Goal: Task Accomplishment & Management: Complete application form

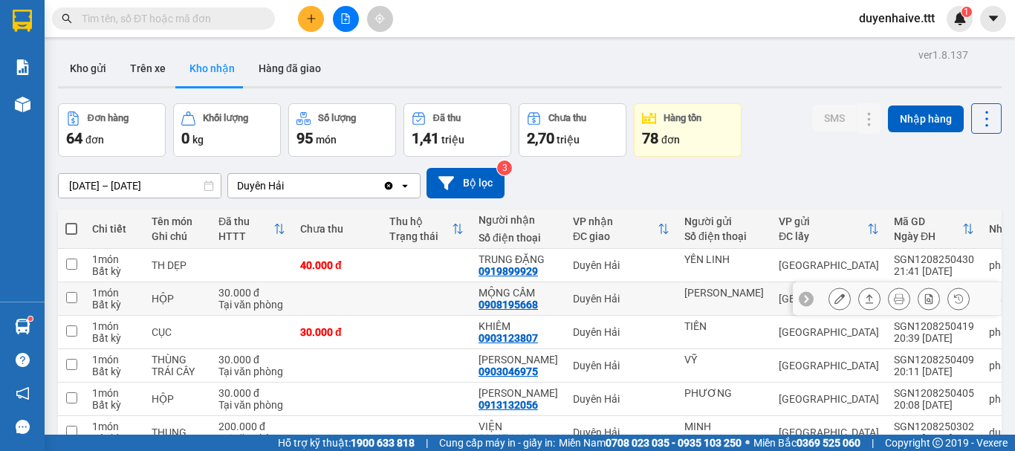
scroll to position [216, 0]
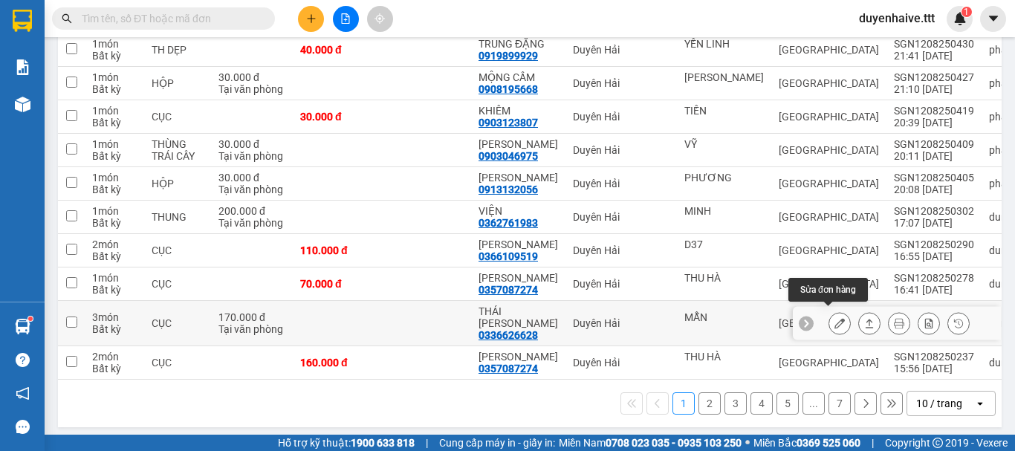
click at [835, 318] on icon at bounding box center [840, 323] width 10 height 10
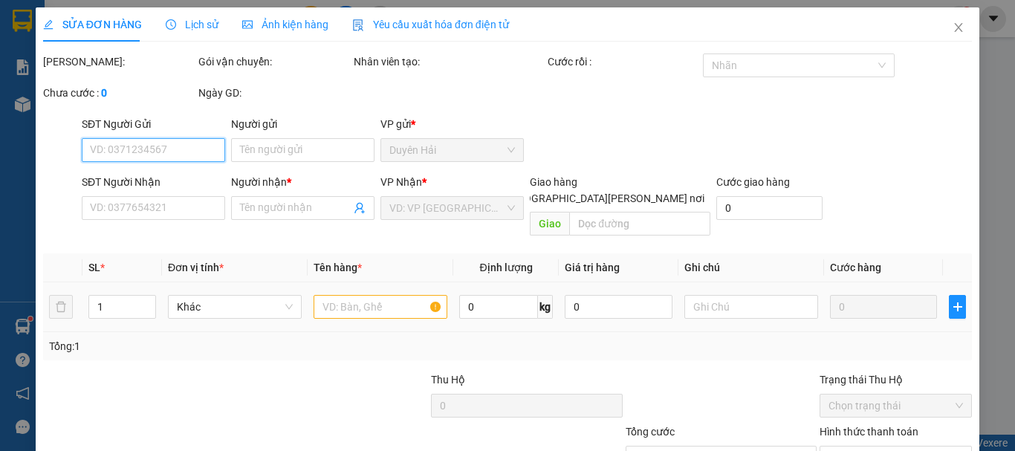
type input "MẪN"
type input "0336626628"
type input "THÁI [PERSON_NAME]"
type input "170.000"
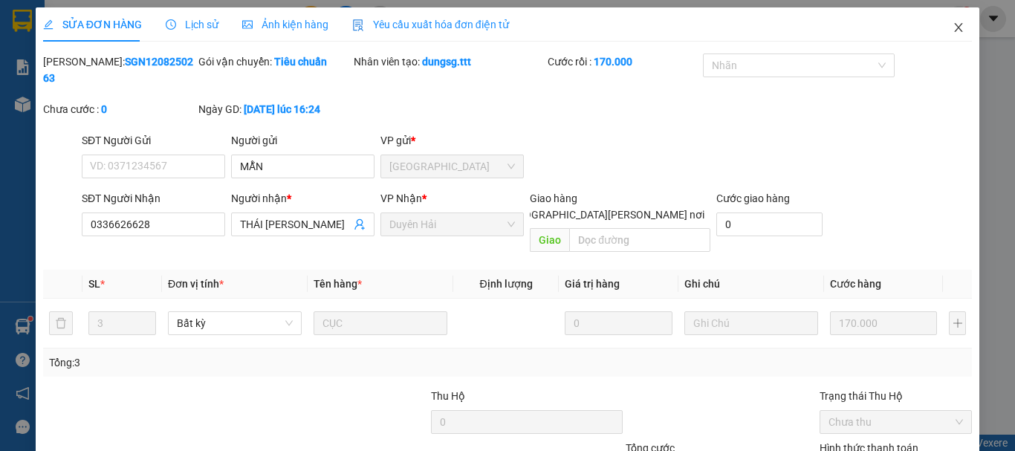
click at [955, 25] on icon "close" at bounding box center [959, 27] width 8 height 9
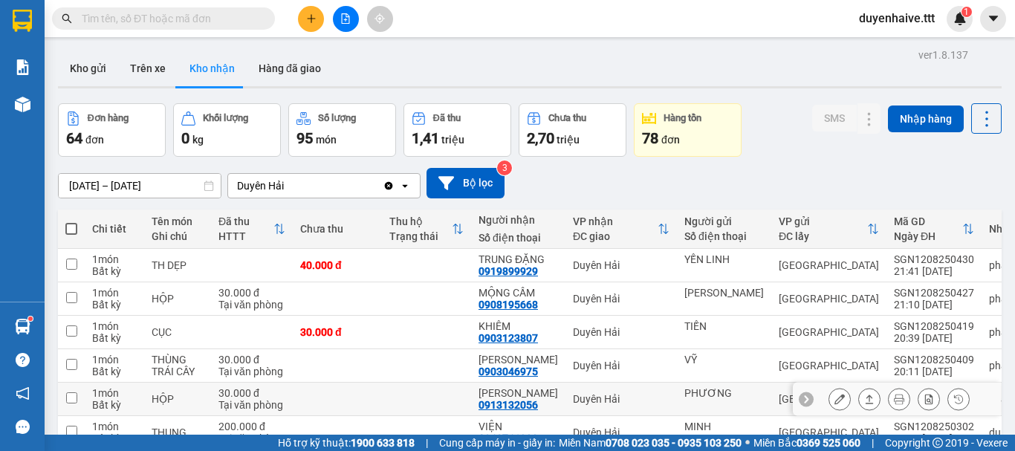
scroll to position [216, 0]
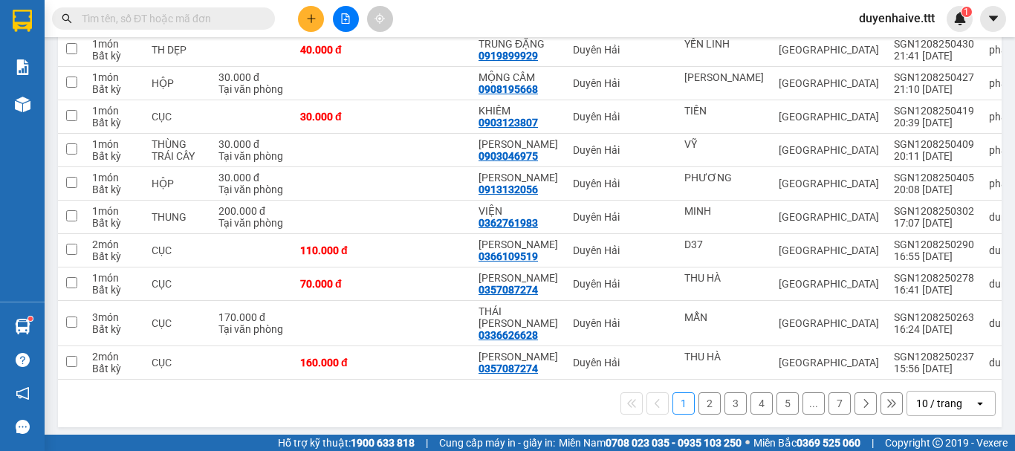
click at [932, 401] on div "10 / trang" at bounding box center [939, 403] width 46 height 15
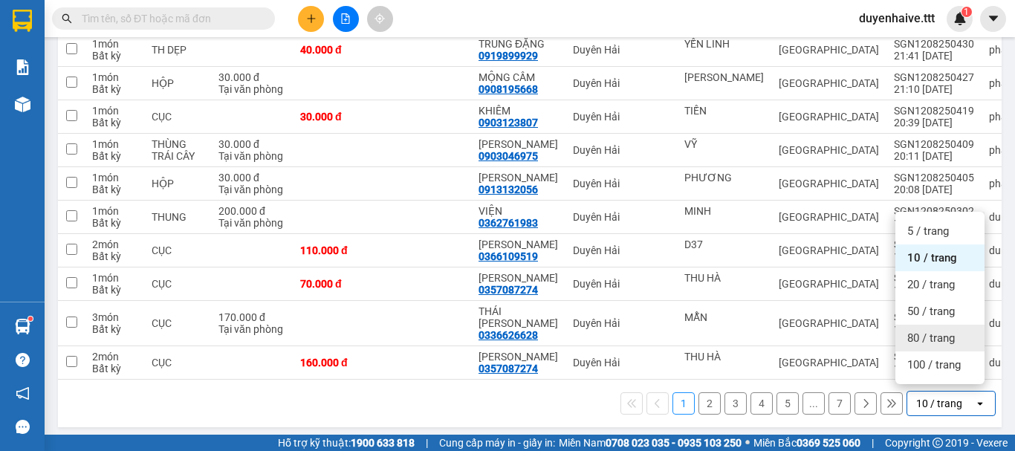
click at [913, 333] on span "80 / trang" at bounding box center [931, 338] width 48 height 15
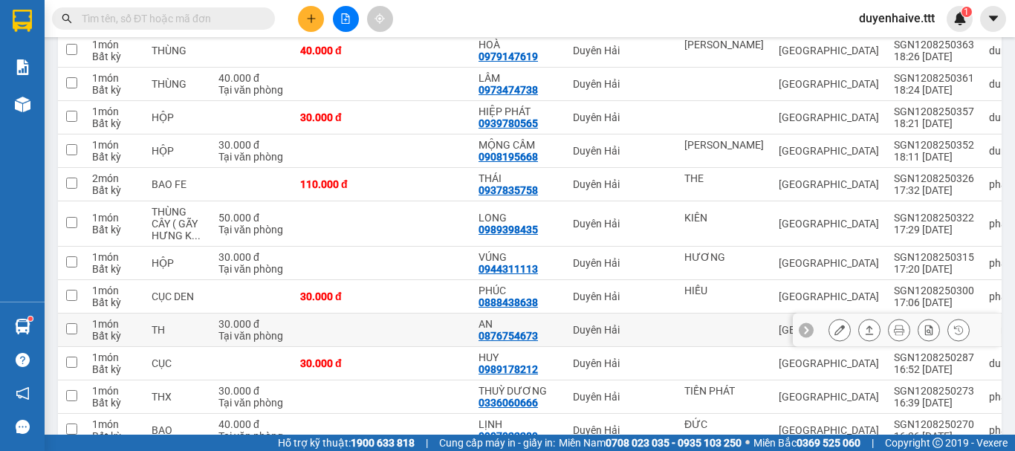
scroll to position [736, 0]
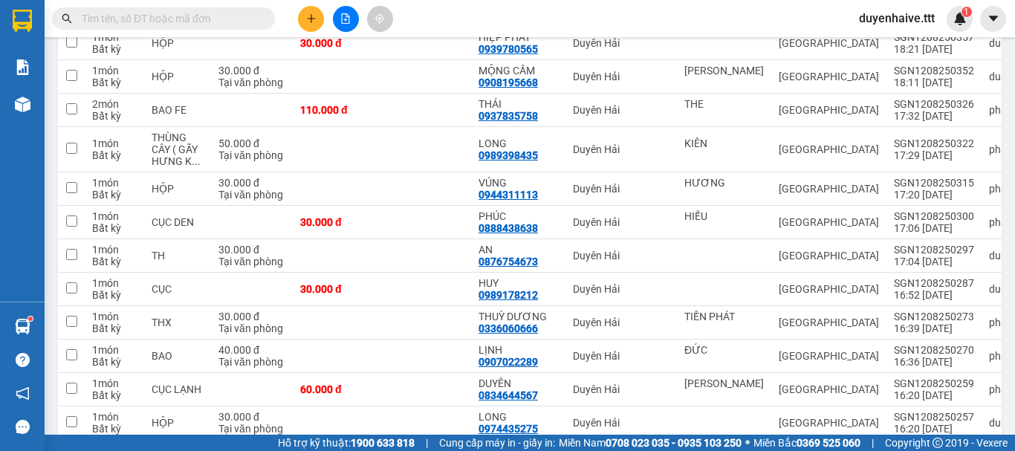
click at [218, 21] on input "text" at bounding box center [169, 18] width 175 height 16
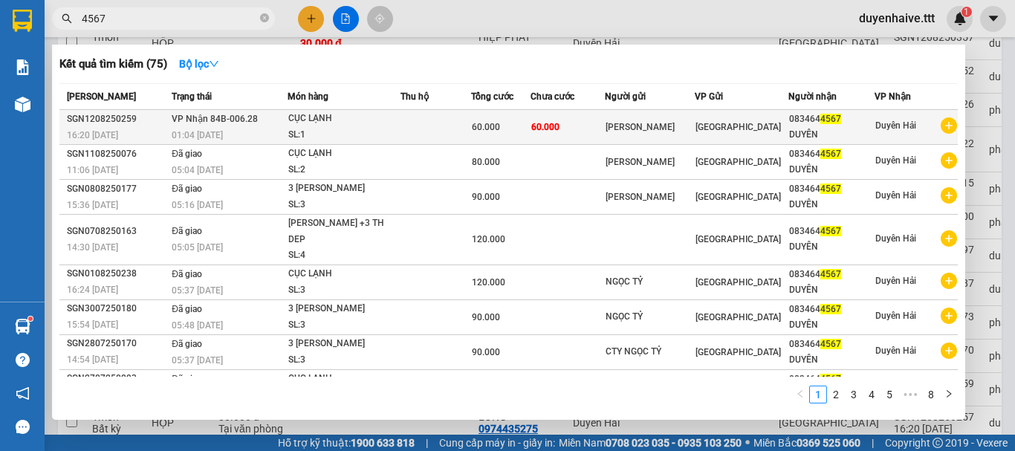
type input "4567"
click at [618, 126] on div "[PERSON_NAME]" at bounding box center [650, 128] width 88 height 16
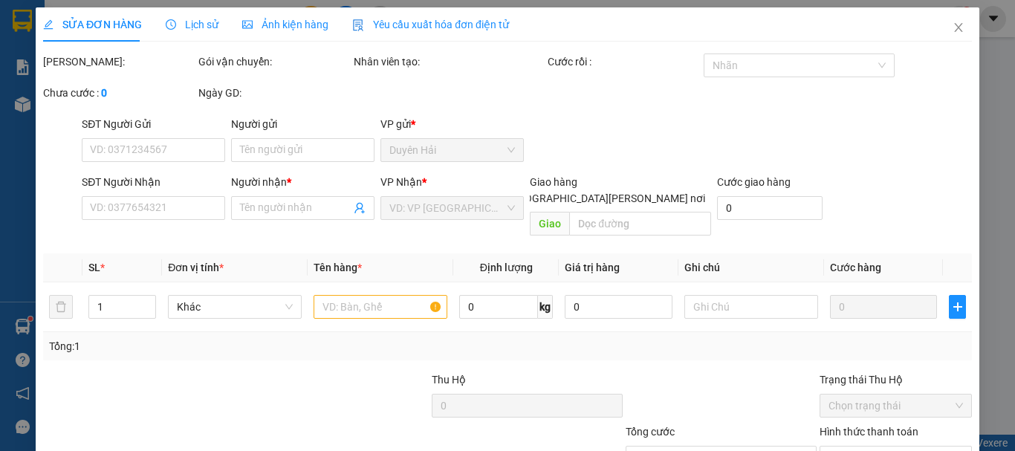
type input "[PERSON_NAME]"
type input "0834644567"
type input "DUYÊN"
type input "60.000"
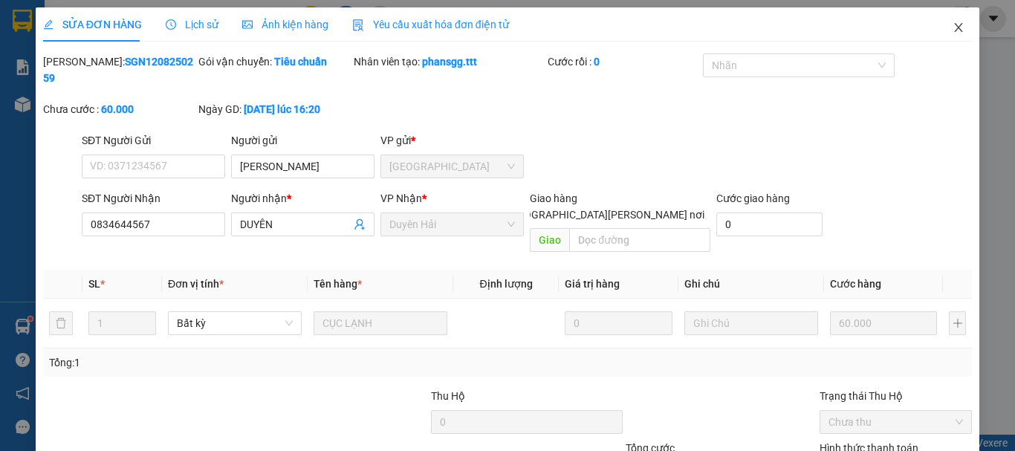
click at [955, 26] on icon "close" at bounding box center [959, 27] width 8 height 9
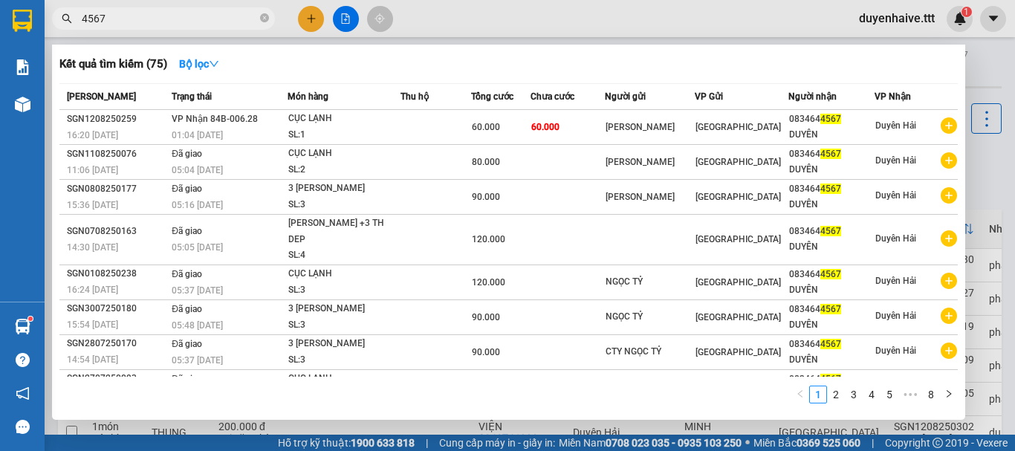
click at [161, 17] on input "4567" at bounding box center [169, 18] width 175 height 16
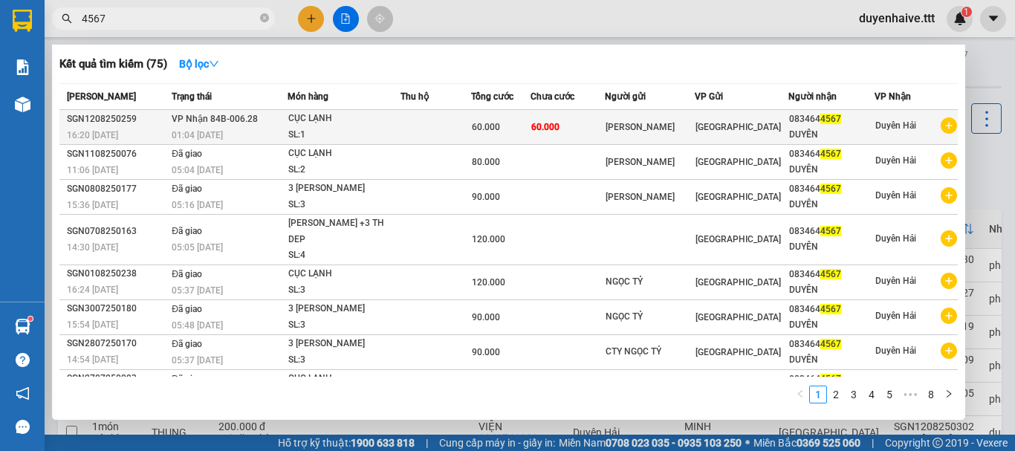
click at [539, 114] on td "60.000" at bounding box center [568, 127] width 74 height 35
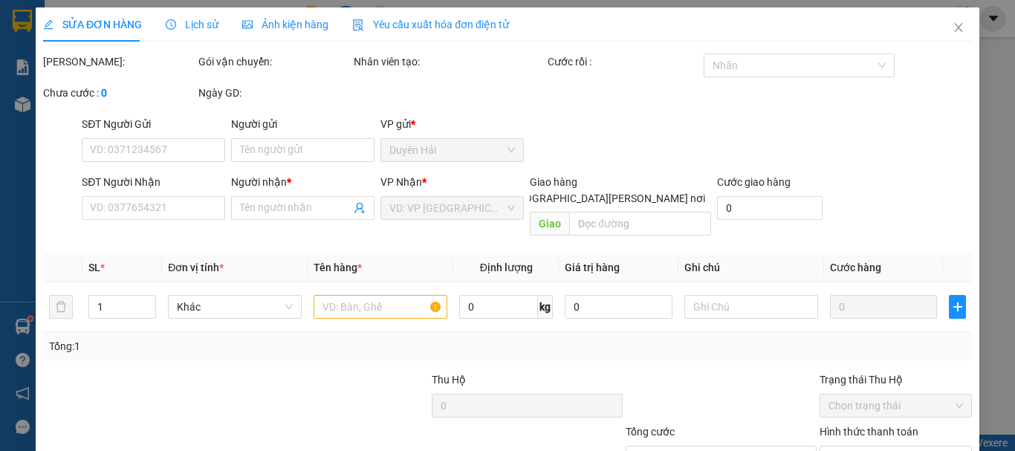
type input "[PERSON_NAME]"
type input "0834644567"
type input "DUYÊN"
type input "60.000"
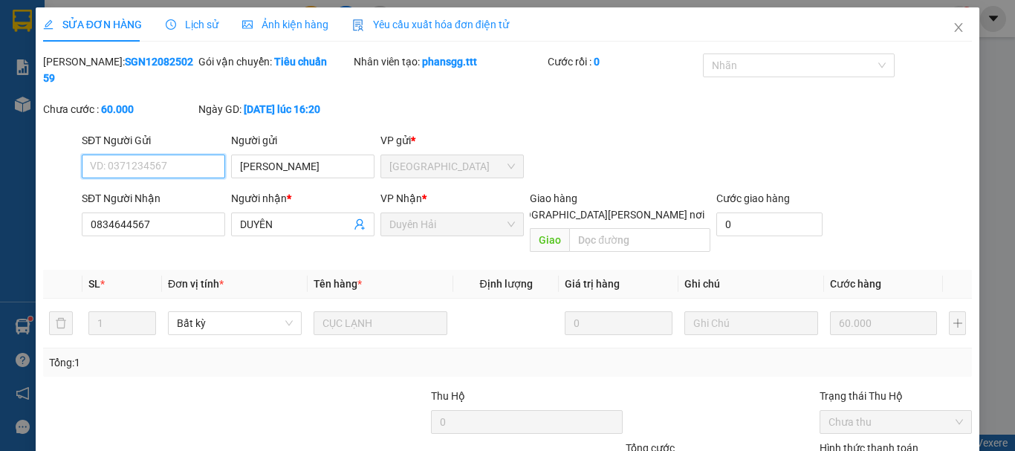
scroll to position [102, 0]
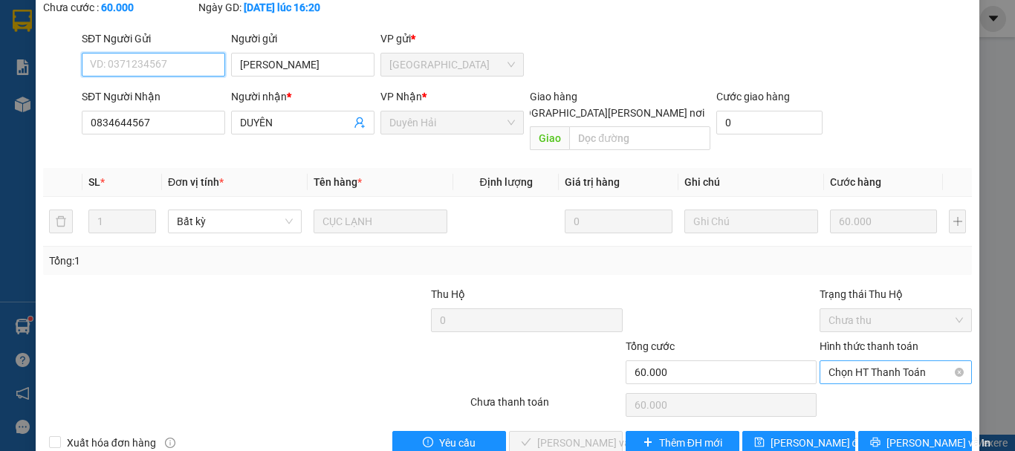
click at [869, 361] on span "Chọn HT Thanh Toán" at bounding box center [896, 372] width 135 height 22
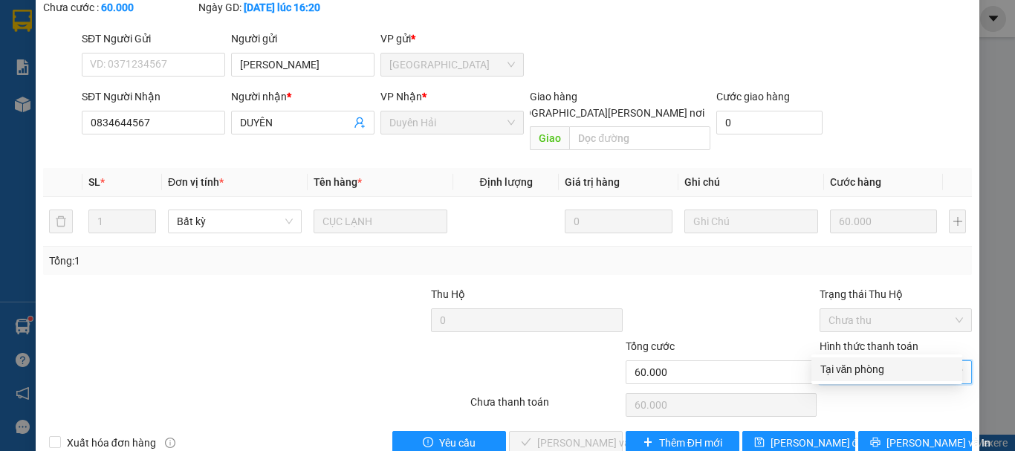
click at [859, 375] on div "Tại văn phòng" at bounding box center [886, 369] width 133 height 16
type input "0"
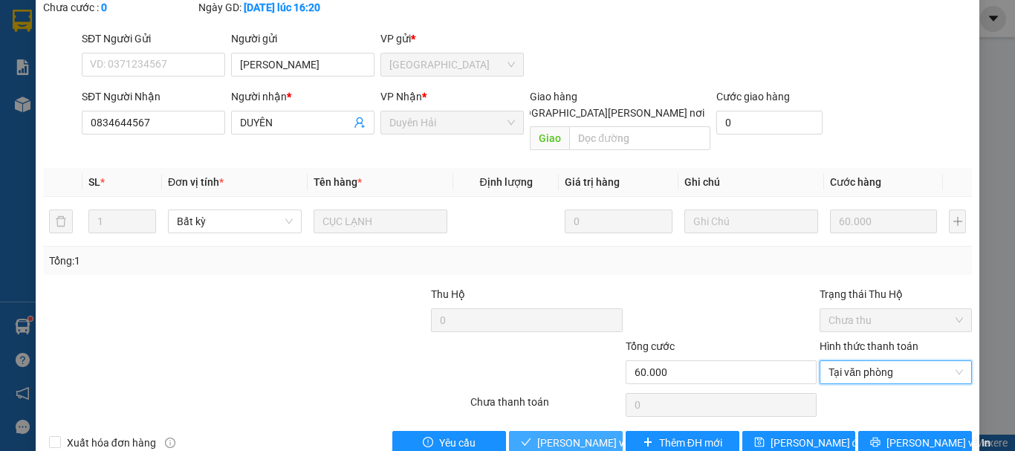
click at [562, 435] on span "[PERSON_NAME] và [PERSON_NAME] hàng" at bounding box center [637, 443] width 201 height 16
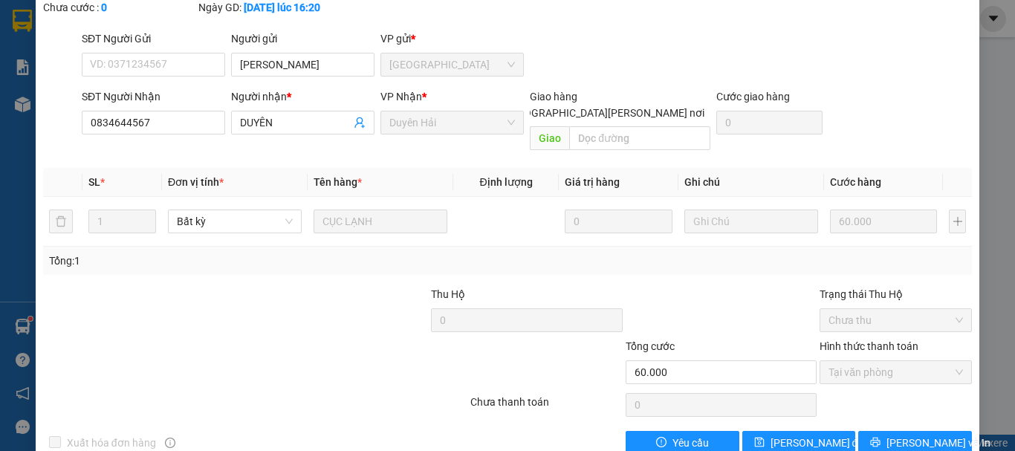
scroll to position [0, 0]
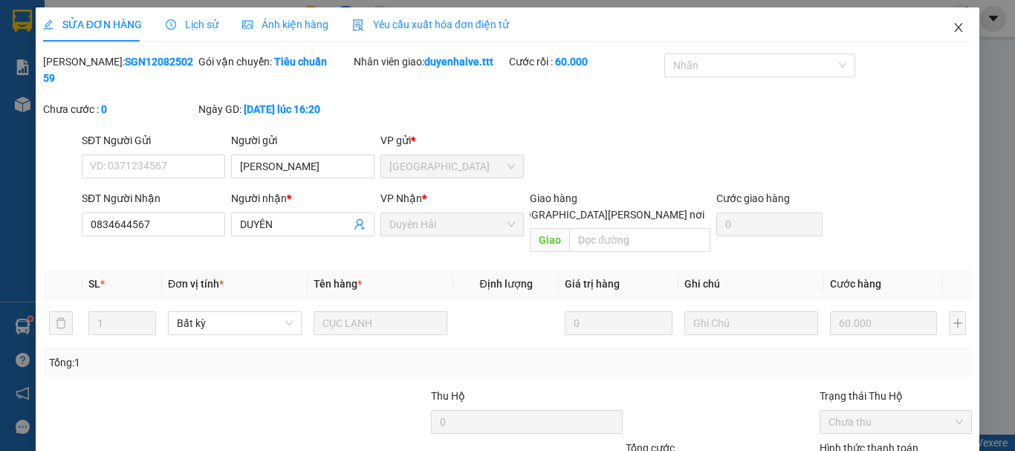
click at [955, 27] on icon "close" at bounding box center [959, 27] width 8 height 9
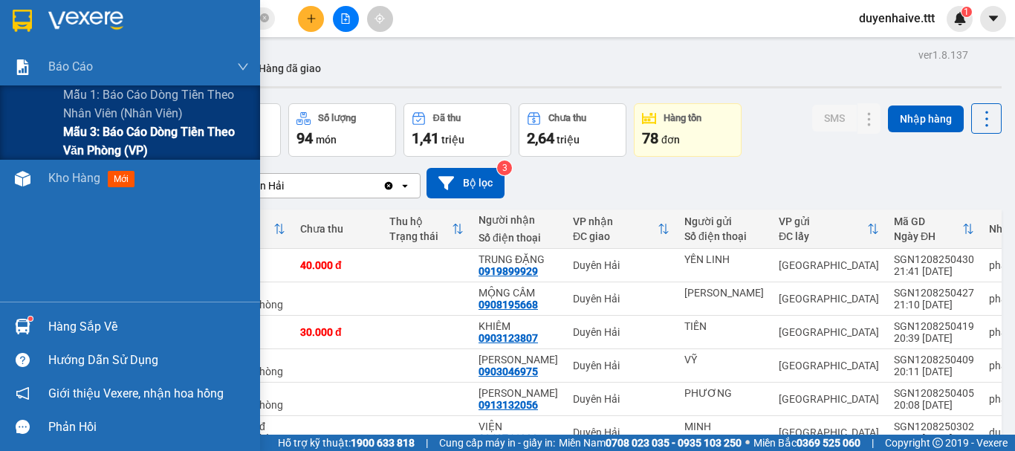
drag, startPoint x: 105, startPoint y: 140, endPoint x: 126, endPoint y: 157, distance: 26.5
click at [111, 149] on span "Mẫu 3: Báo cáo dòng tiền theo văn phòng (VP)" at bounding box center [156, 141] width 186 height 37
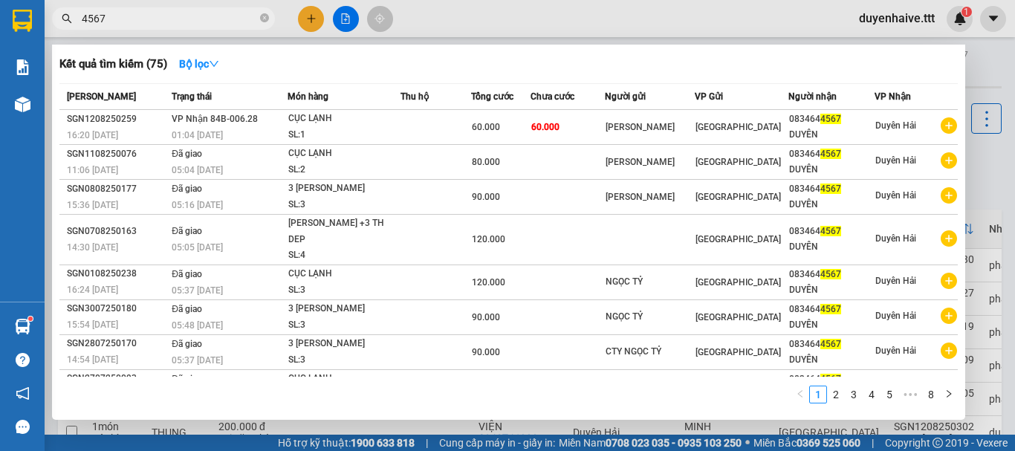
click at [202, 19] on input "4567" at bounding box center [169, 18] width 175 height 16
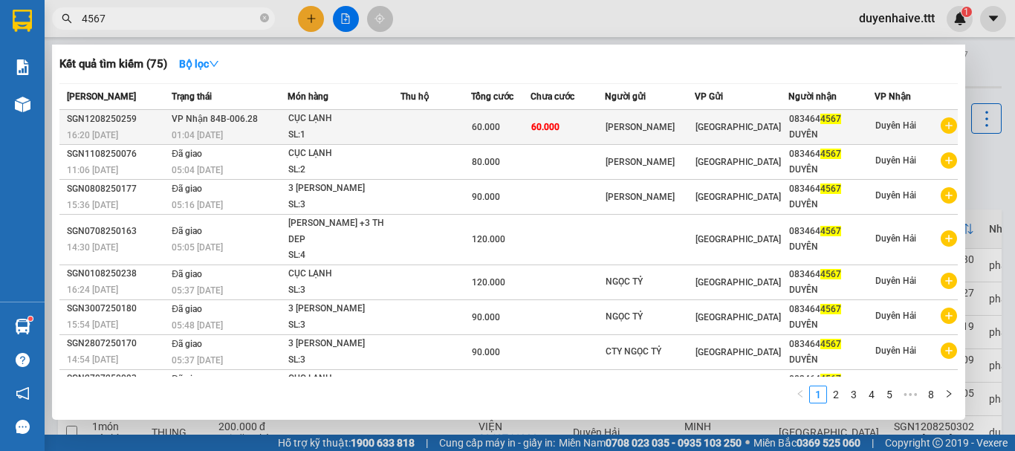
click at [529, 131] on div "60.000" at bounding box center [500, 127] width 57 height 16
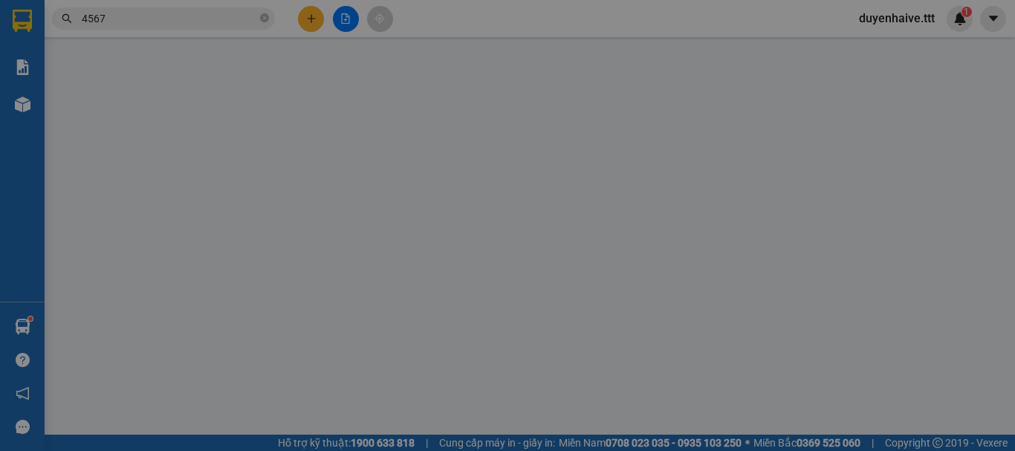
type input "[PERSON_NAME]"
type input "0834644567"
type input "DUYÊN"
type input "60.000"
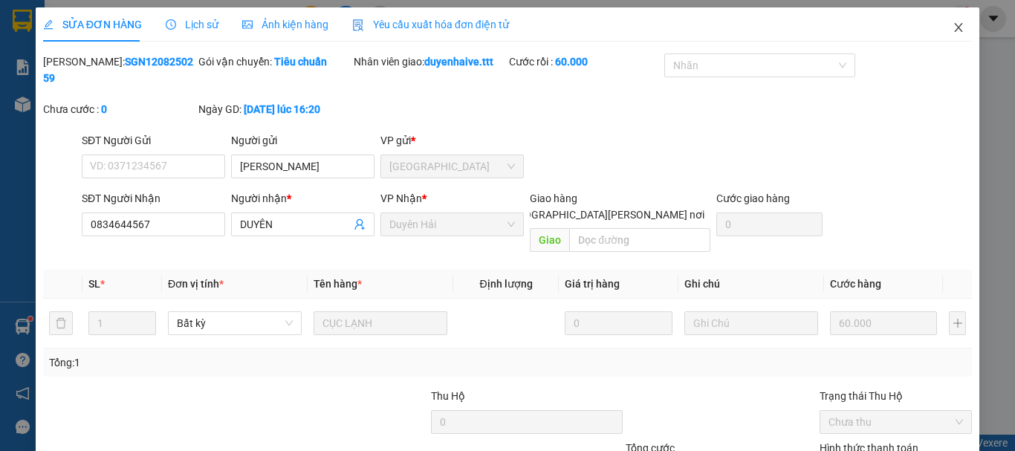
click at [953, 25] on icon "close" at bounding box center [959, 28] width 12 height 12
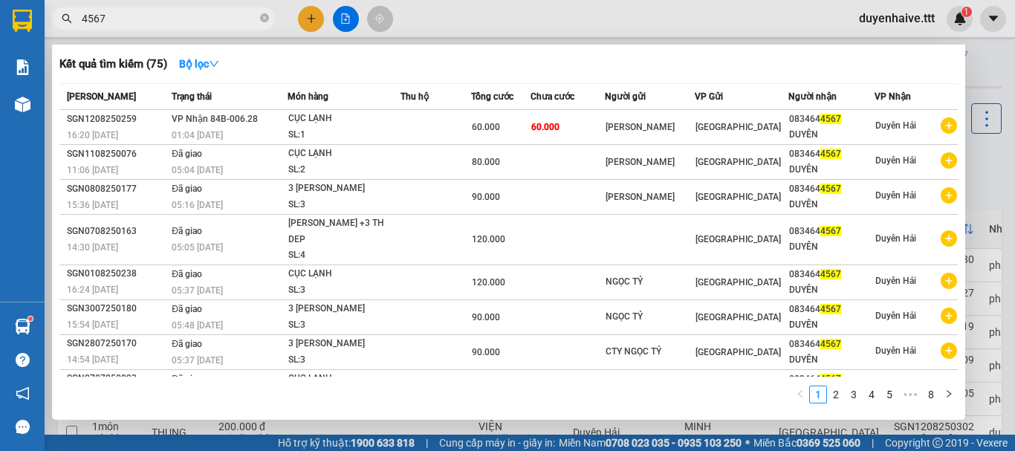
click at [165, 20] on input "4567" at bounding box center [169, 18] width 175 height 16
type input "4"
